Goal: Task Accomplishment & Management: Use online tool/utility

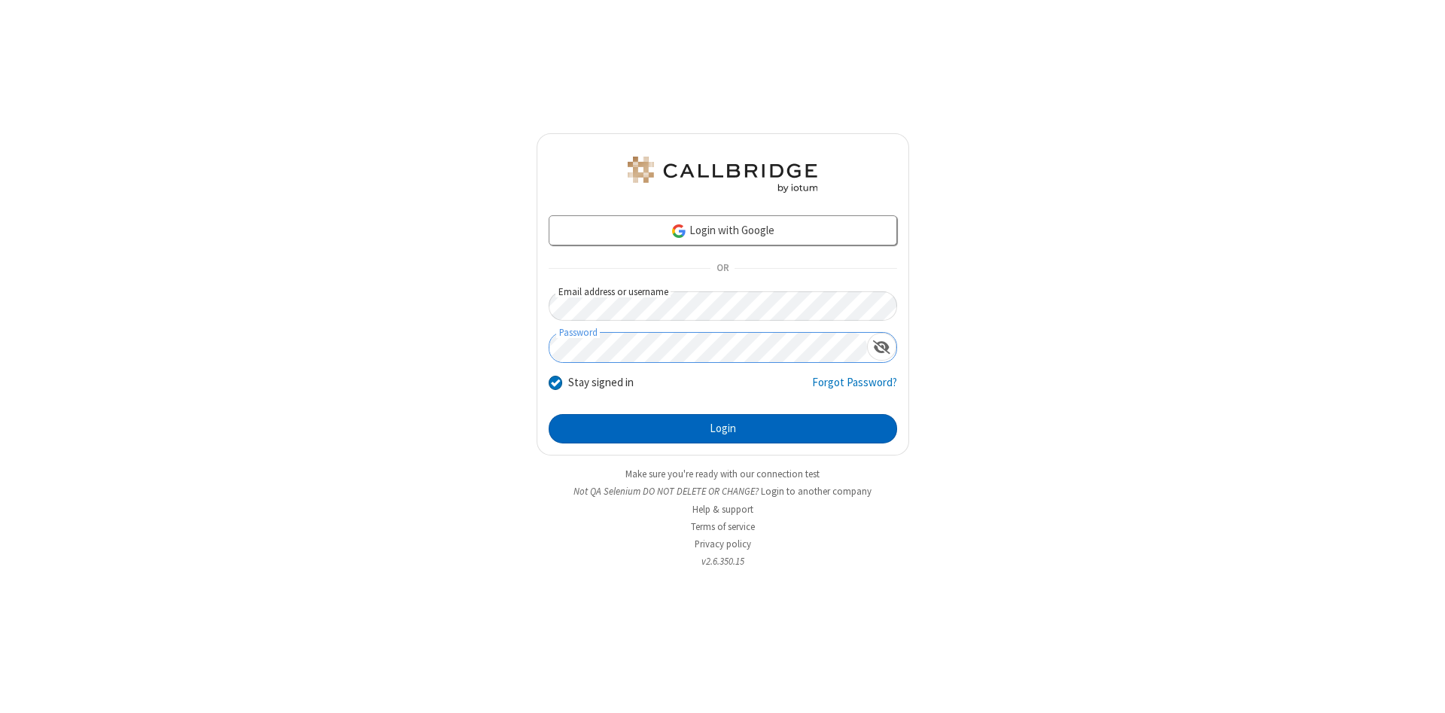
click at [722, 429] on button "Login" at bounding box center [723, 429] width 348 height 30
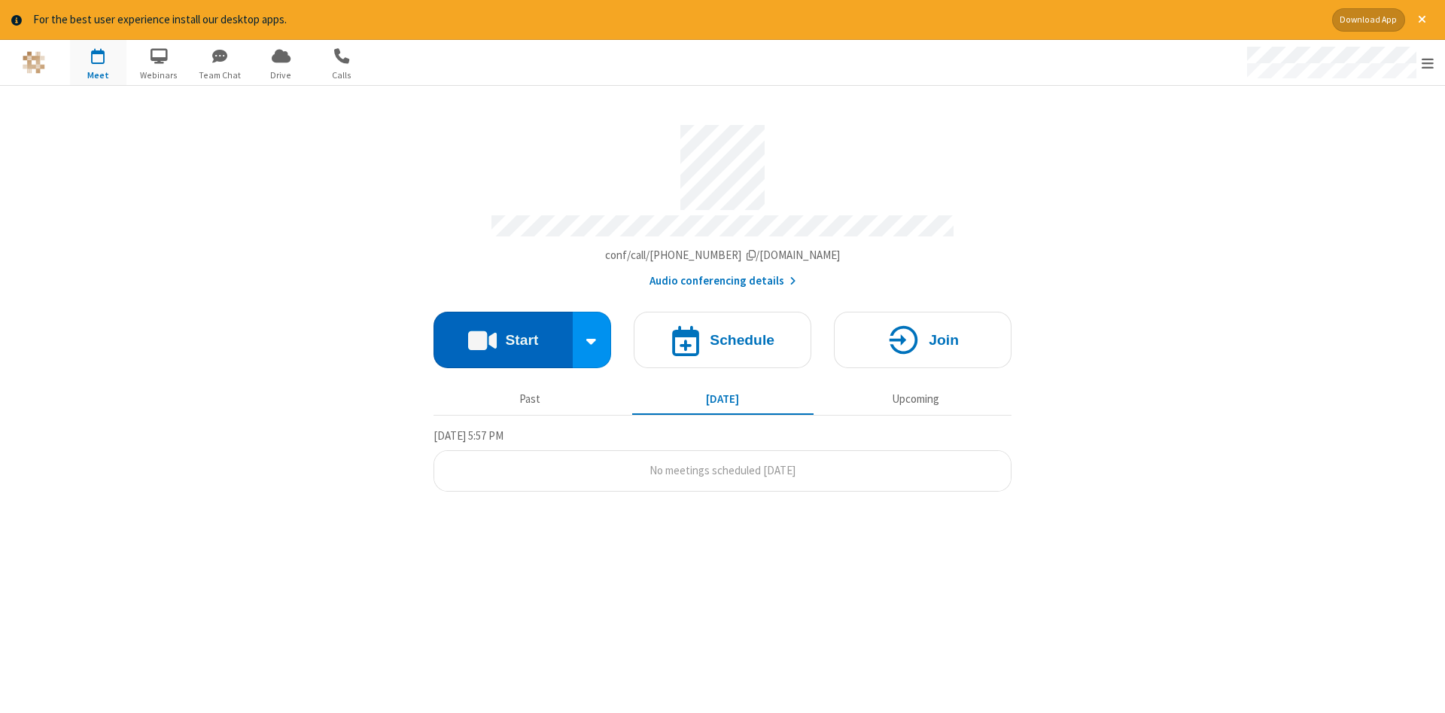
click at [503, 334] on button "Start" at bounding box center [502, 340] width 139 height 56
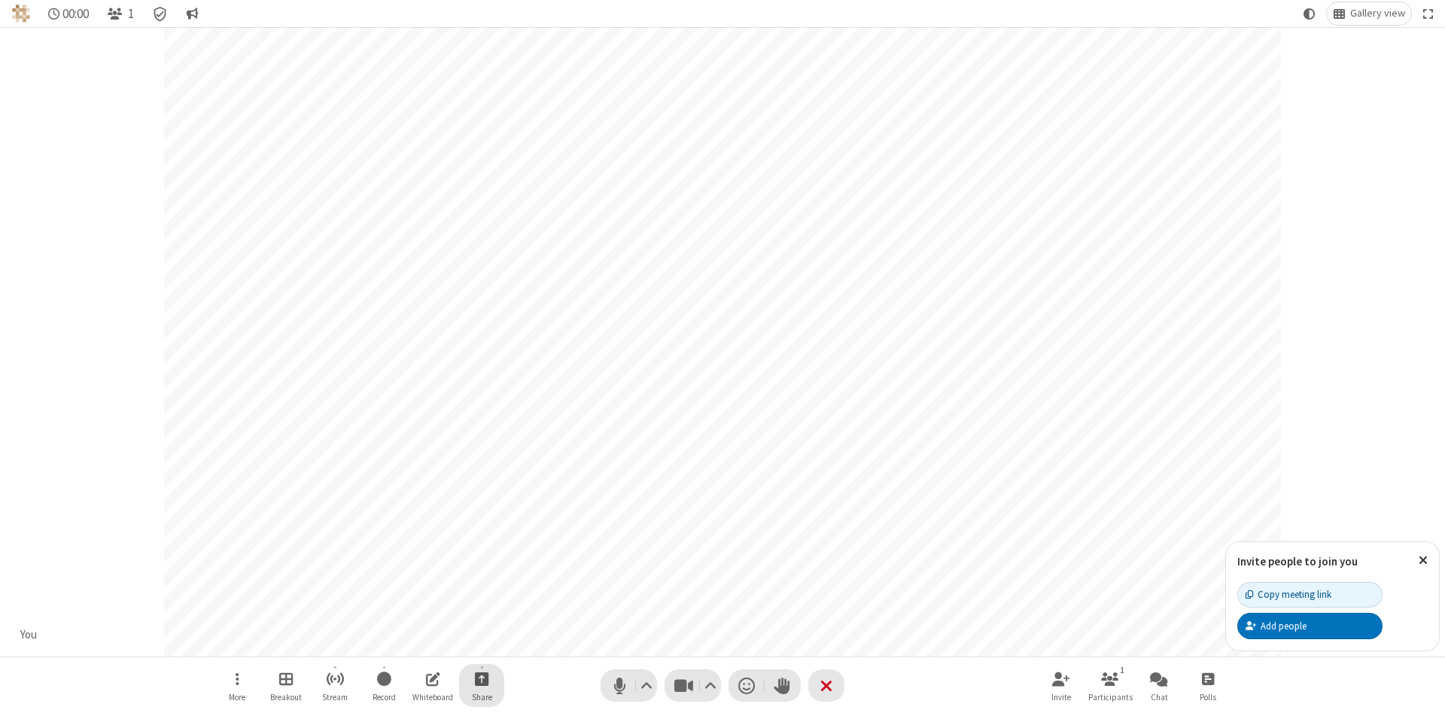
click at [481, 678] on span "Start sharing" at bounding box center [482, 678] width 14 height 19
click at [421, 642] on span "Share my screen" at bounding box center [420, 643] width 17 height 13
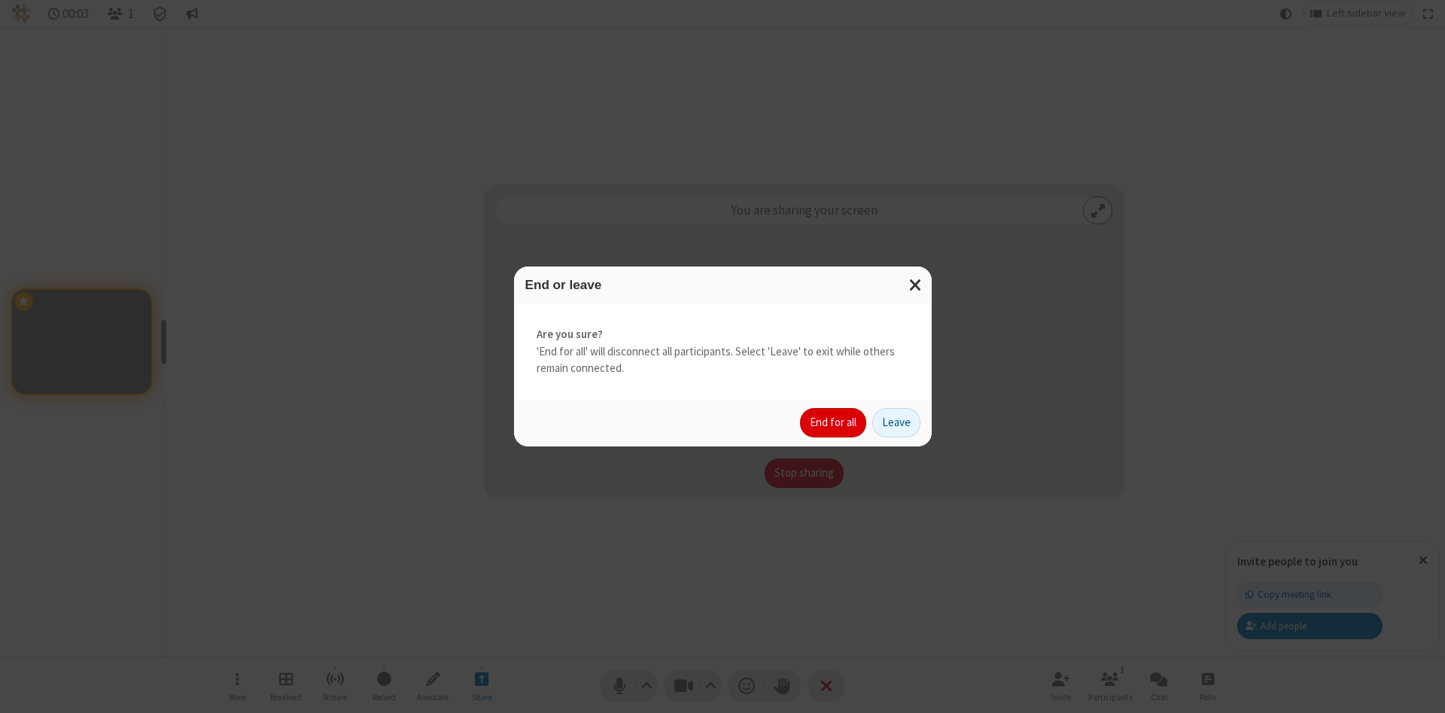
click at [834, 422] on button "End for all" at bounding box center [833, 423] width 66 height 30
